Goal: Task Accomplishment & Management: Use online tool/utility

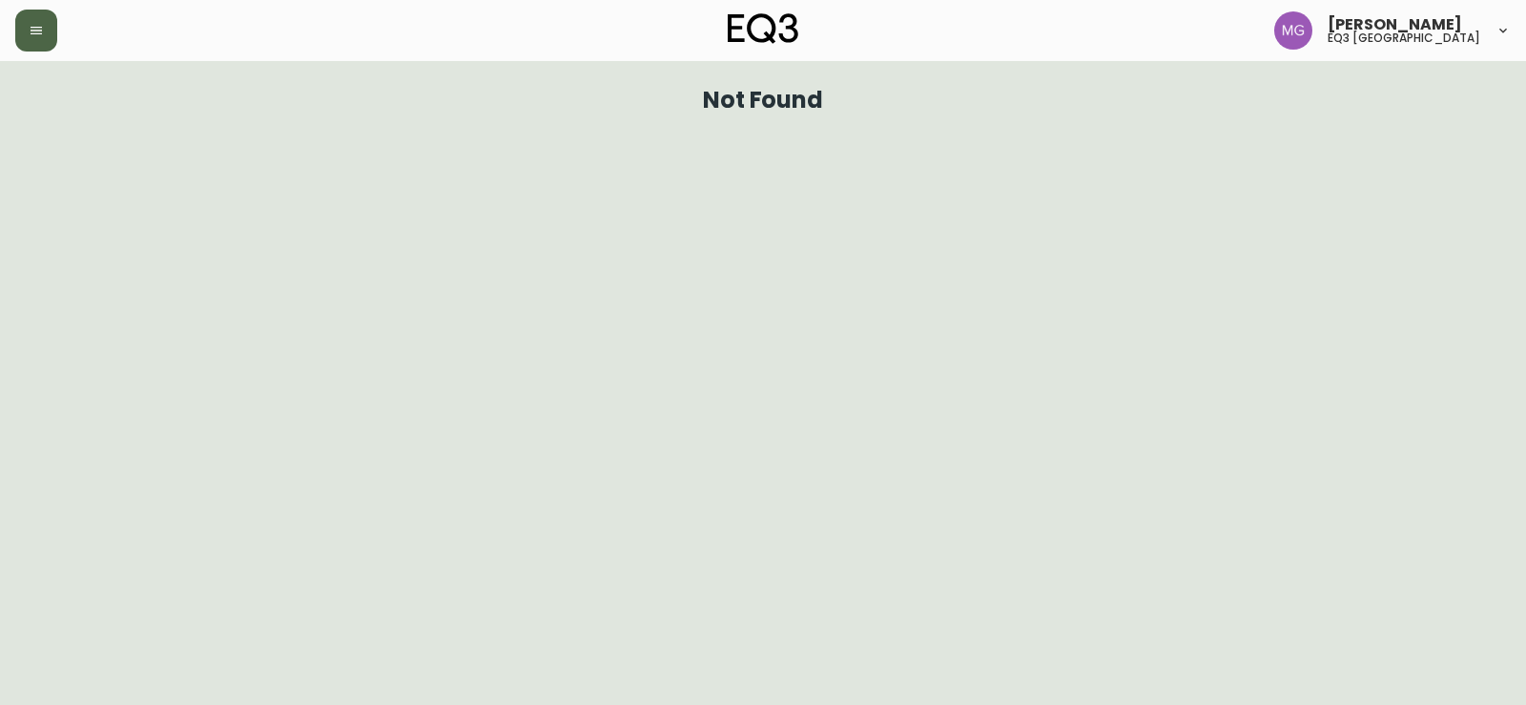
click at [26, 36] on button "button" at bounding box center [36, 31] width 42 height 42
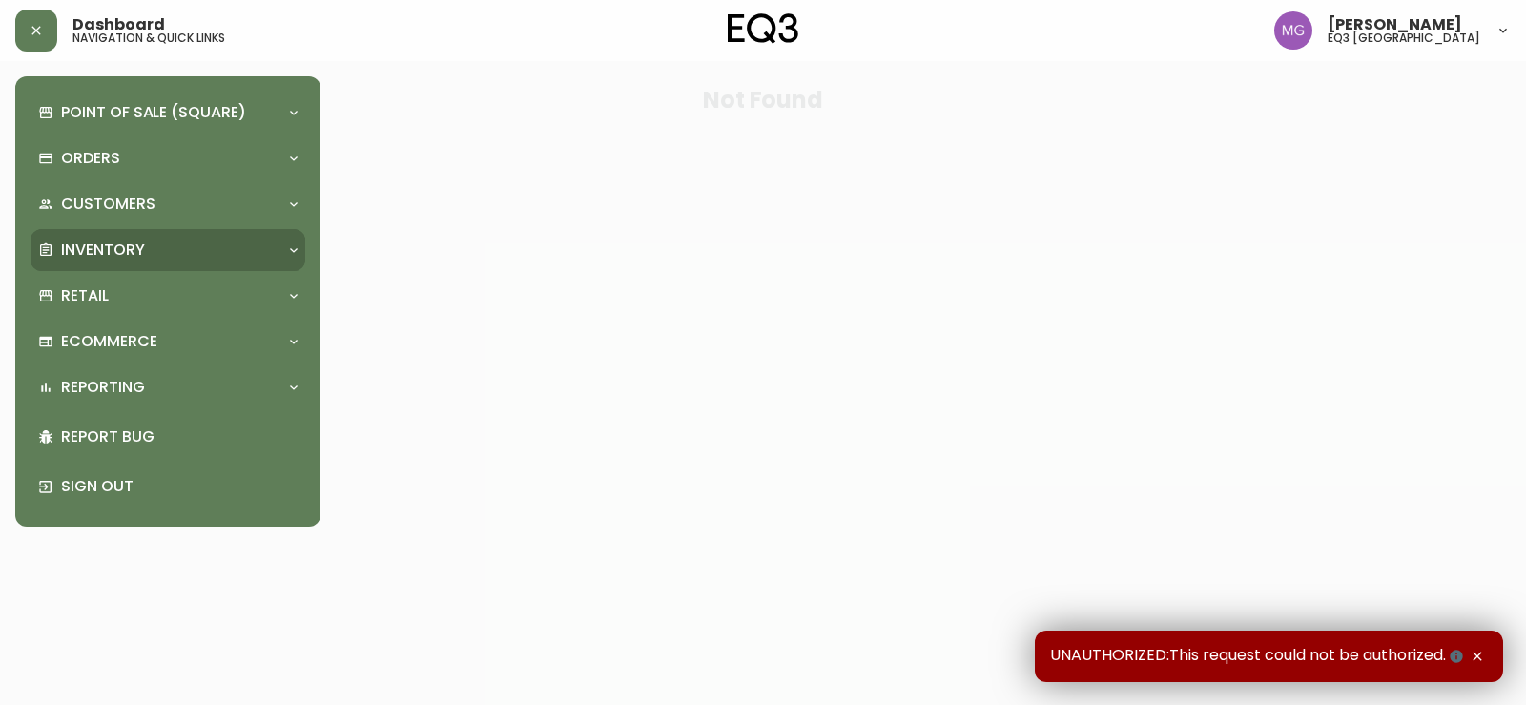
click at [155, 248] on div "Inventory" at bounding box center [158, 249] width 240 height 21
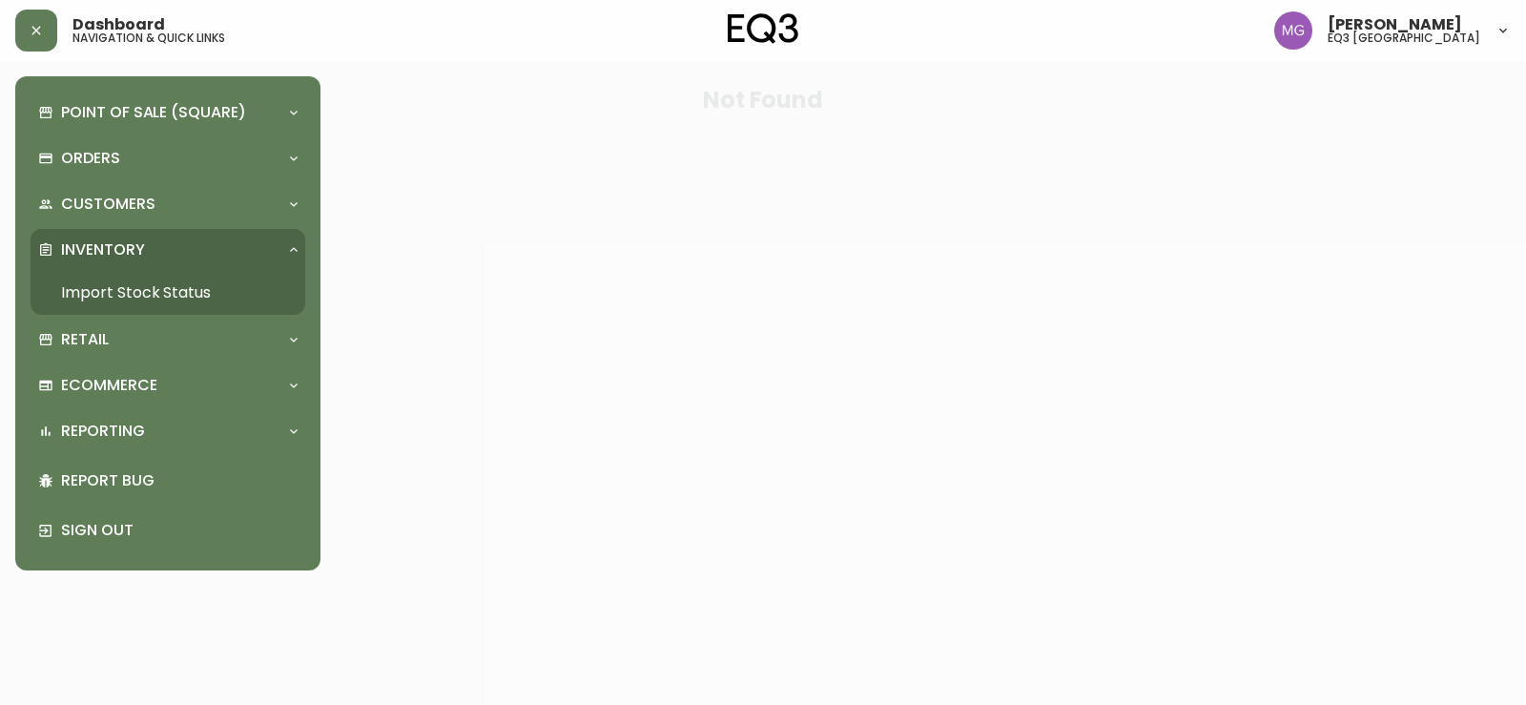
drag, startPoint x: 158, startPoint y: 285, endPoint x: 219, endPoint y: 217, distance: 91.9
click at [158, 286] on link "Import Stock Status" at bounding box center [168, 293] width 275 height 44
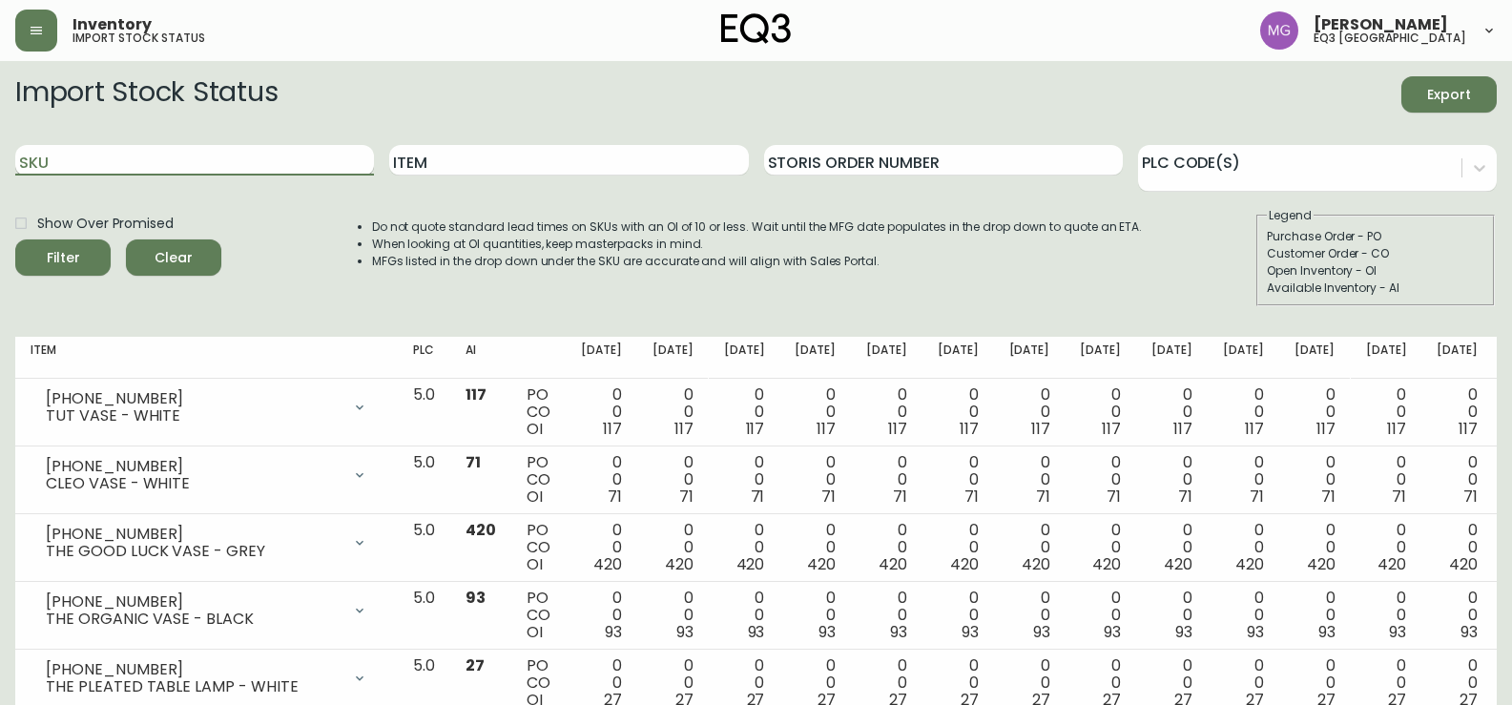
click at [260, 159] on input "SKU" at bounding box center [194, 160] width 359 height 31
paste input "3020-431-32-A"
type input "3020-431-32-A"
click at [15, 239] on button "Filter" at bounding box center [62, 257] width 95 height 36
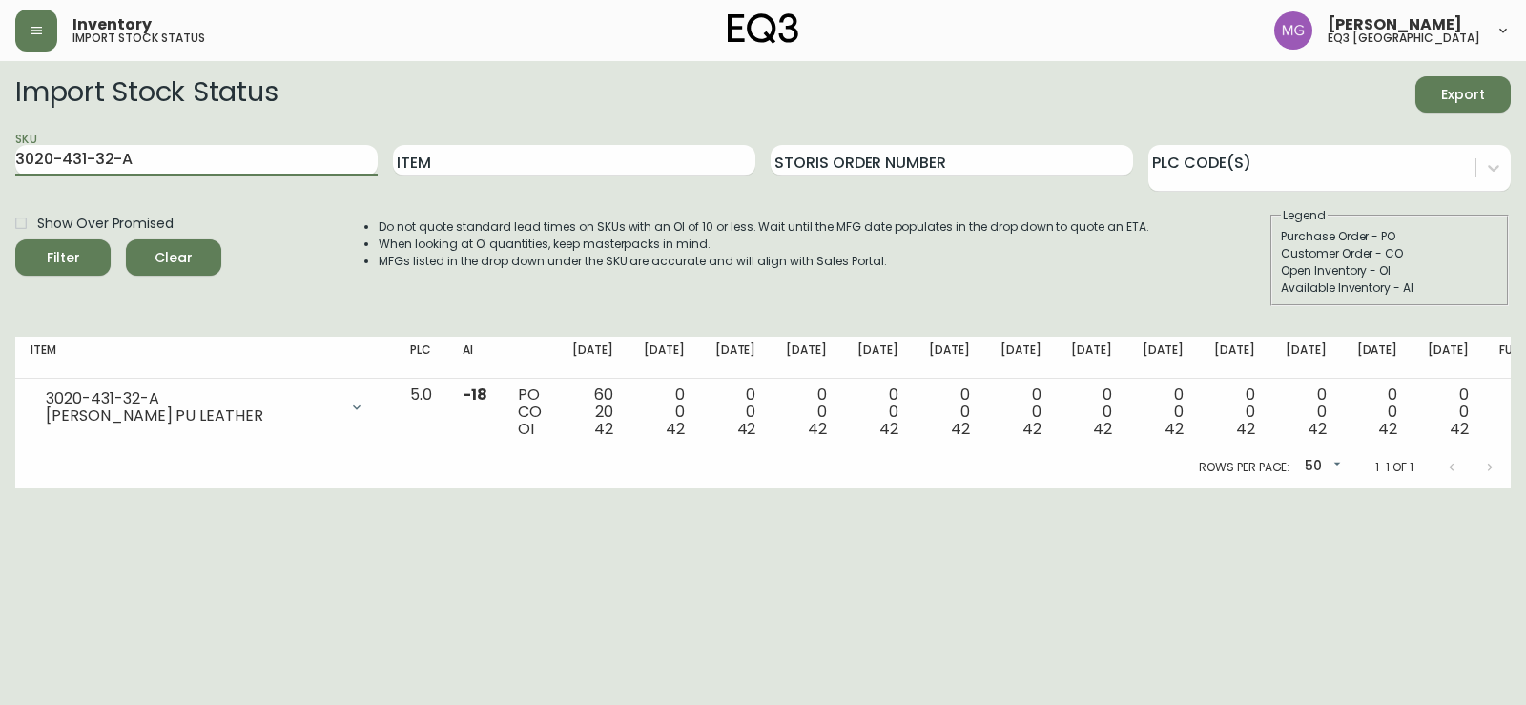
drag, startPoint x: 175, startPoint y: 155, endPoint x: 0, endPoint y: 178, distance: 176.2
click at [0, 182] on main "Import Stock Status Export SKU 3020-431-32-A Item Storis Order Number PLC Code(…" at bounding box center [763, 274] width 1526 height 427
paste input "3020-432-4-B"
type input "3020-432-4-B"
click at [15, 239] on button "Filter" at bounding box center [62, 257] width 95 height 36
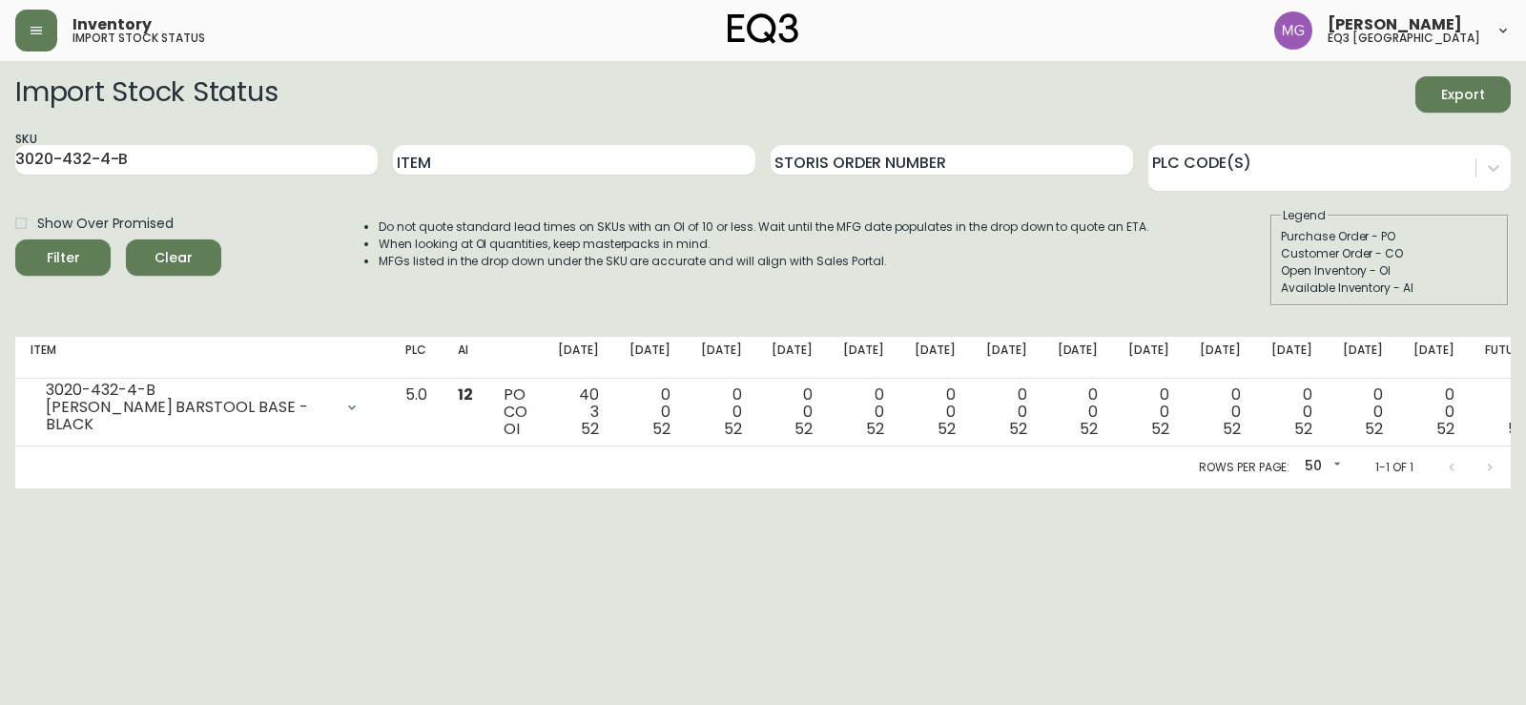
drag, startPoint x: 256, startPoint y: 141, endPoint x: 0, endPoint y: 139, distance: 255.7
click at [0, 141] on main "Import Stock Status Export SKU 3020-432-4-B Item Storis Order Number PLC Code(s…" at bounding box center [763, 274] width 1526 height 427
click at [202, 165] on input "3020-432-4-B" at bounding box center [196, 160] width 363 height 31
click at [196, 173] on input "3020-432-4-B" at bounding box center [196, 160] width 363 height 31
drag, startPoint x: 180, startPoint y: 162, endPoint x: 0, endPoint y: 109, distance: 188.0
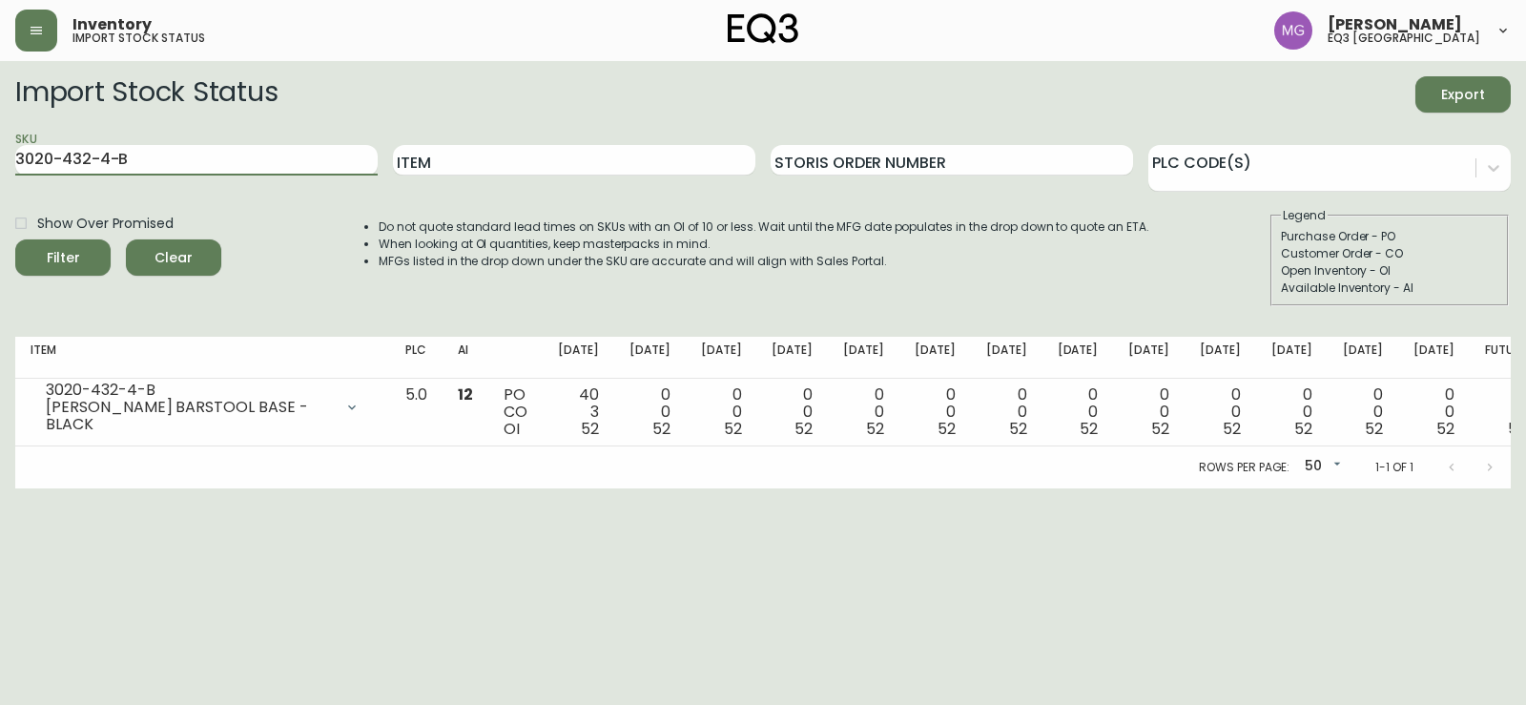
click at [0, 109] on main "Import Stock Status Export SKU 3020-432-4-B Item Storis Order Number PLC Code(s…" at bounding box center [763, 274] width 1526 height 427
paste input "3020-431-32-A"
type input "3020-431-32-A"
click at [15, 239] on button "Filter" at bounding box center [62, 257] width 95 height 36
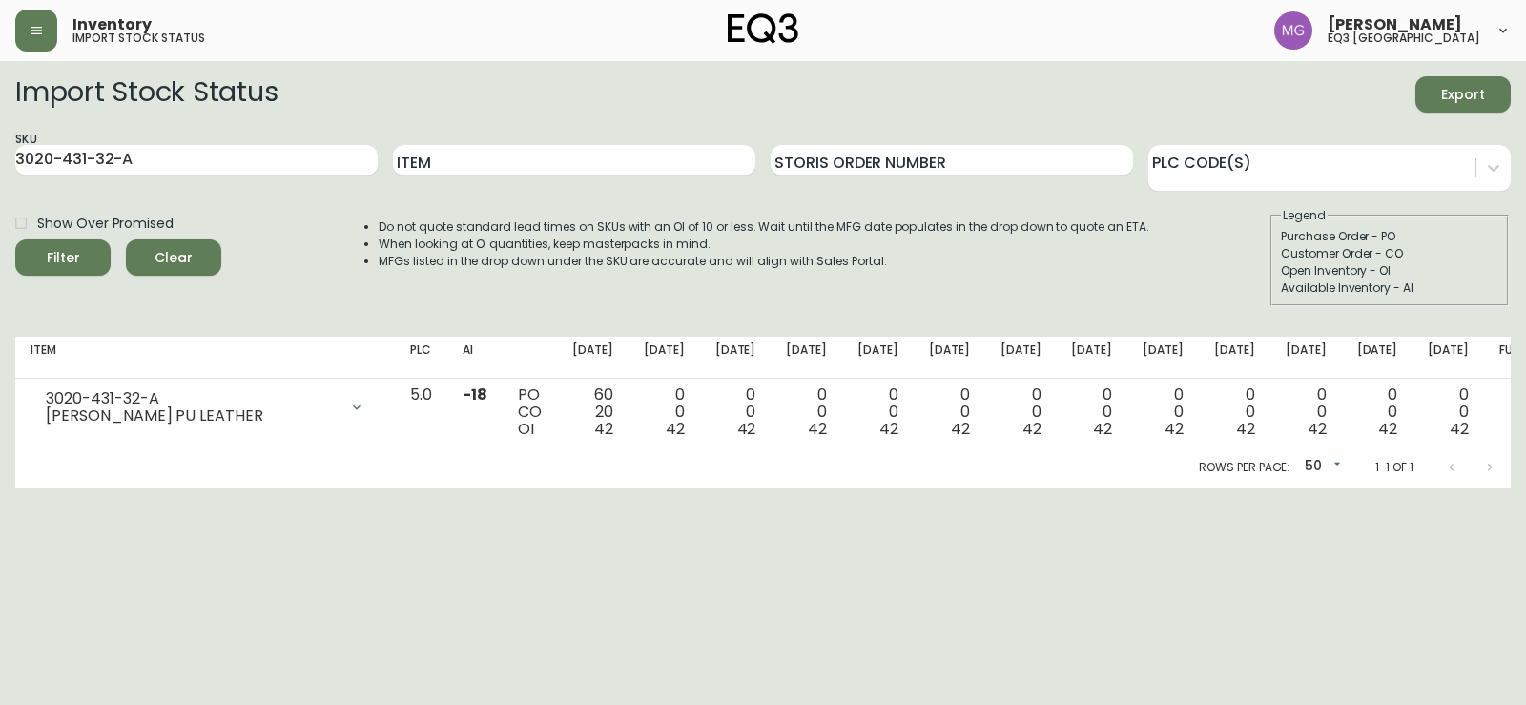
drag, startPoint x: 754, startPoint y: 535, endPoint x: 841, endPoint y: 407, distance: 155.1
click at [754, 488] on html "Inventory import stock status [PERSON_NAME] eq3 [GEOGRAPHIC_DATA] Import Stock …" at bounding box center [763, 244] width 1526 height 488
